Goal: Task Accomplishment & Management: Complete application form

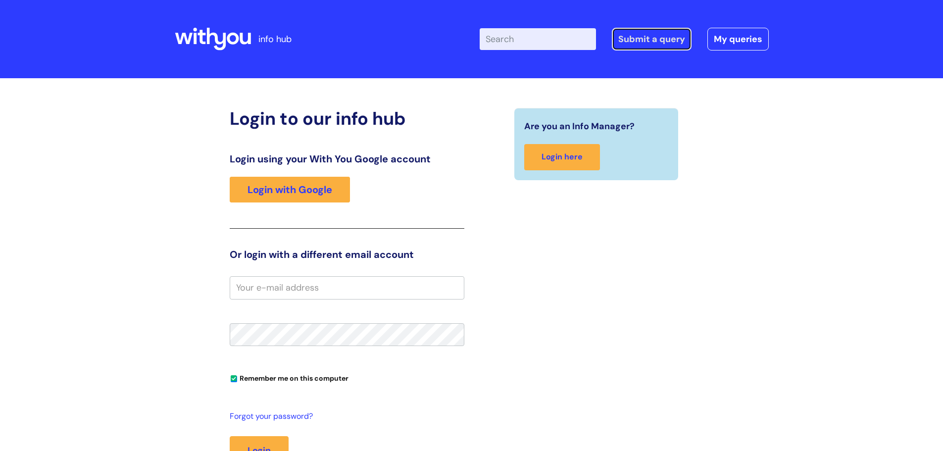
click at [644, 48] on link "Submit a query" at bounding box center [652, 39] width 80 height 23
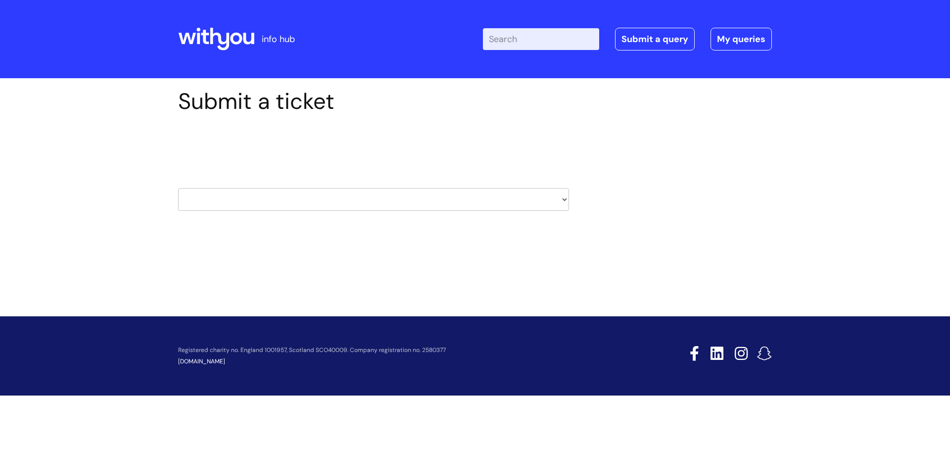
click at [563, 197] on select "HR / People IT and Support Clinical Drug Alerts Finance Accounts Data Support T…" at bounding box center [373, 199] width 391 height 23
select select "systems"
click at [178, 188] on select "HR / People IT and Support Clinical Drug Alerts Finance Accounts Data Support T…" at bounding box center [373, 199] width 391 height 23
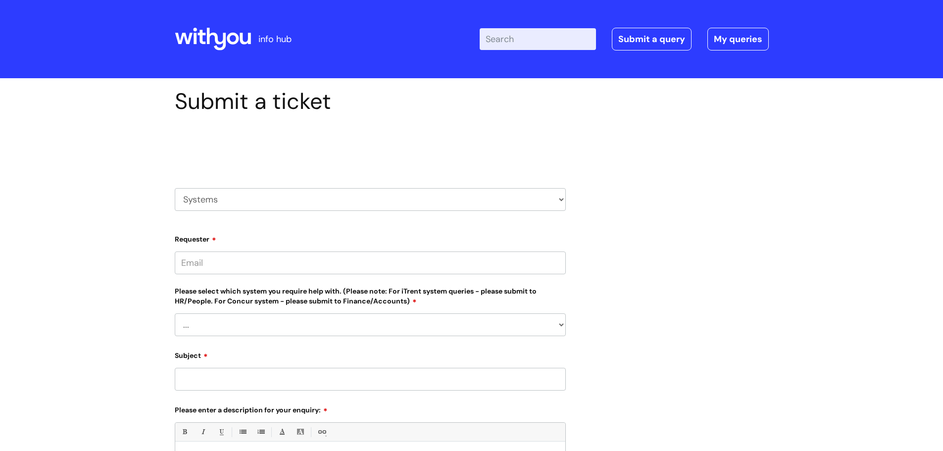
click at [280, 258] on input "Requester" at bounding box center [370, 262] width 391 height 23
type input "[PERSON_NAME][EMAIL_ADDRESS][PERSON_NAME][DOMAIN_NAME]"
click at [561, 325] on select "... [PERSON_NAME] Helpdesk [DATE][DOMAIN_NAME] Nebula fault ILLY CarePath fault…" at bounding box center [370, 324] width 391 height 23
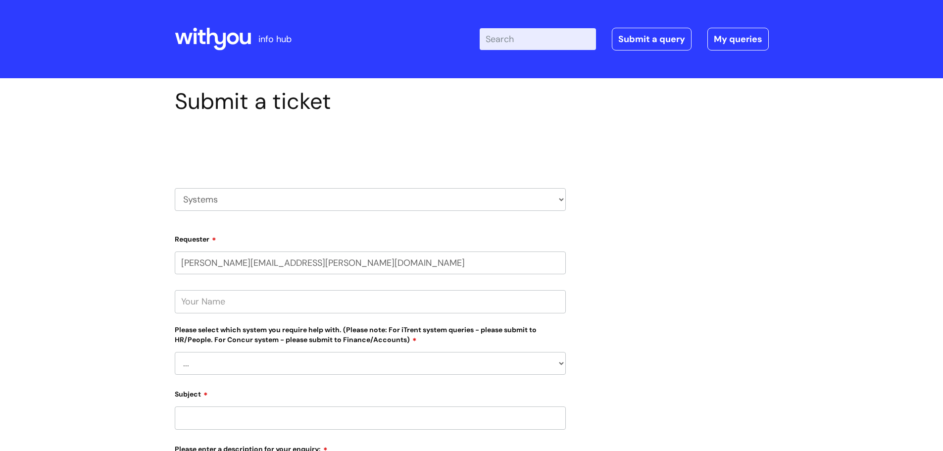
select select "Other Case Management System"
click at [175, 352] on select "... [PERSON_NAME] Helpdesk [DATE][DOMAIN_NAME] Nebula fault ILLY CarePath fault…" at bounding box center [370, 363] width 391 height 23
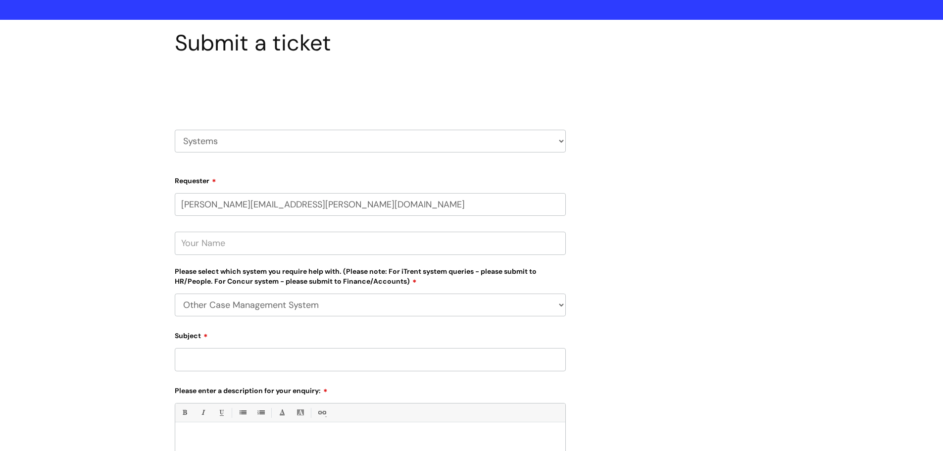
scroll to position [148, 0]
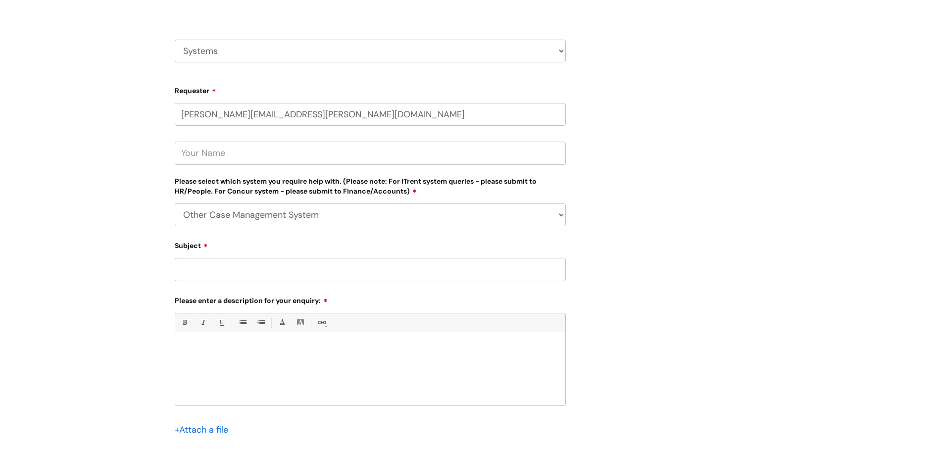
click at [458, 276] on input "Subject" at bounding box center [370, 269] width 391 height 23
type input "Duplicate"
click at [727, 318] on div "Submit a ticket Select issue type HR / People IT and Support Clinical Drug Aler…" at bounding box center [471, 220] width 609 height 560
click at [241, 364] on div at bounding box center [370, 371] width 390 height 68
click at [345, 353] on p "Hi Can you advice me , I am looking to have a duplicate entry removed from Tria…" at bounding box center [370, 349] width 375 height 9
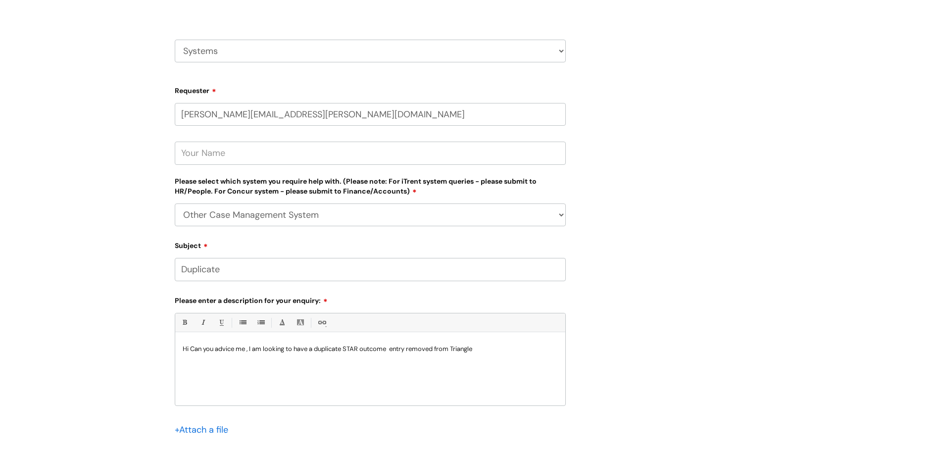
click at [491, 348] on p "Hi Can you advice me , I am looking to have a duplicate STAR outcome entry remo…" at bounding box center [370, 349] width 375 height 9
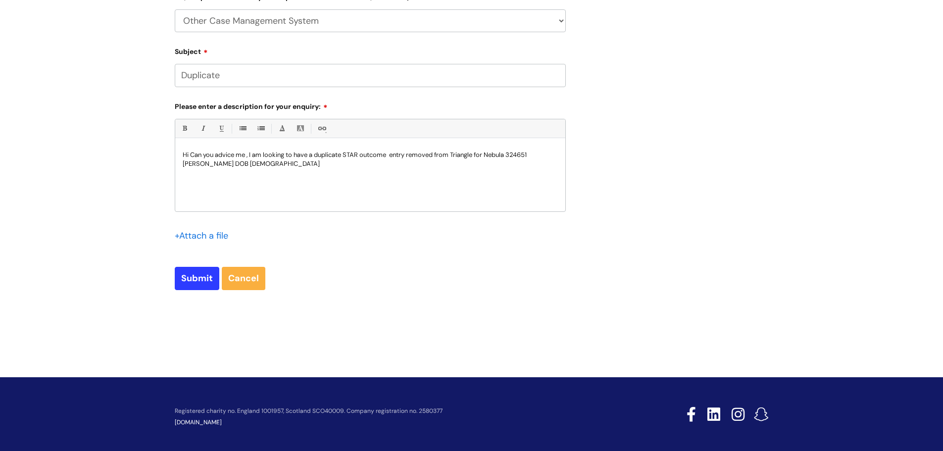
scroll to position [346, 0]
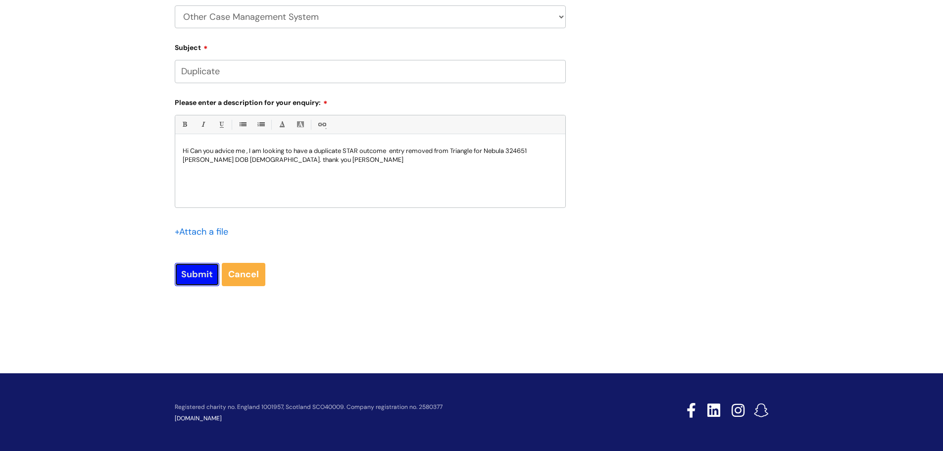
click at [204, 274] on input "Submit" at bounding box center [197, 274] width 45 height 23
type input "Please Wait..."
